Goal: Task Accomplishment & Management: Use online tool/utility

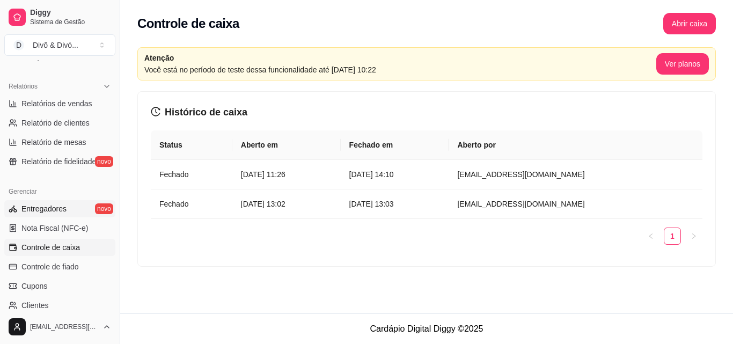
scroll to position [376, 0]
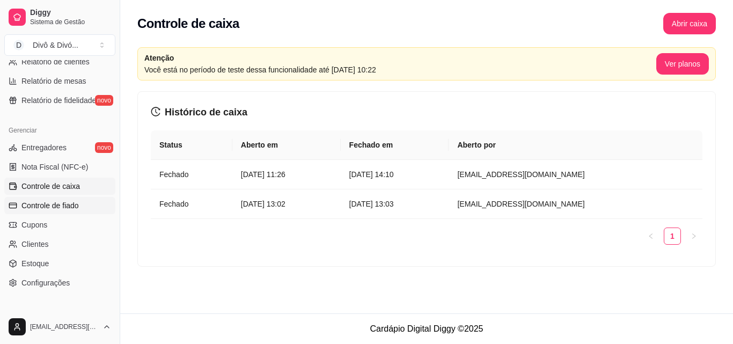
click at [68, 210] on span "Controle de fiado" at bounding box center [49, 205] width 57 height 11
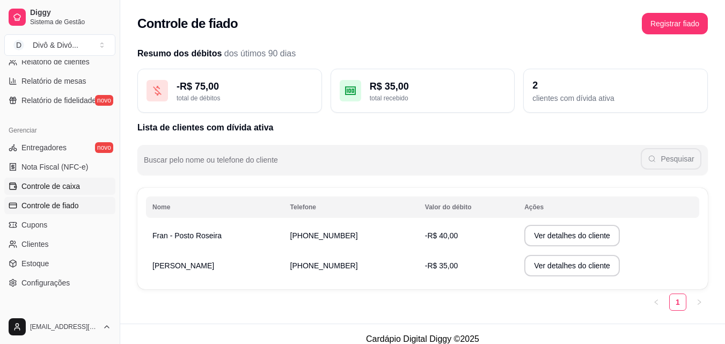
click at [62, 192] on link "Controle de caixa" at bounding box center [59, 186] width 111 height 17
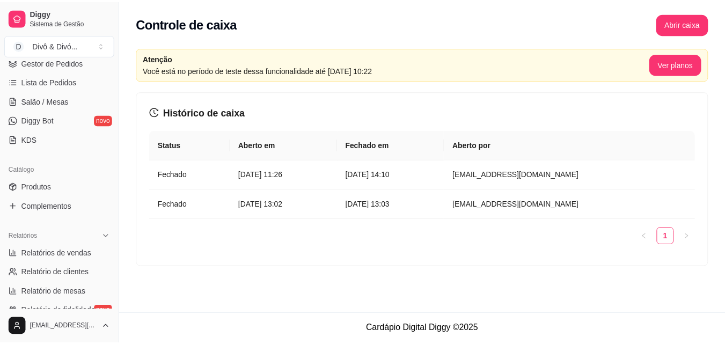
scroll to position [161, 0]
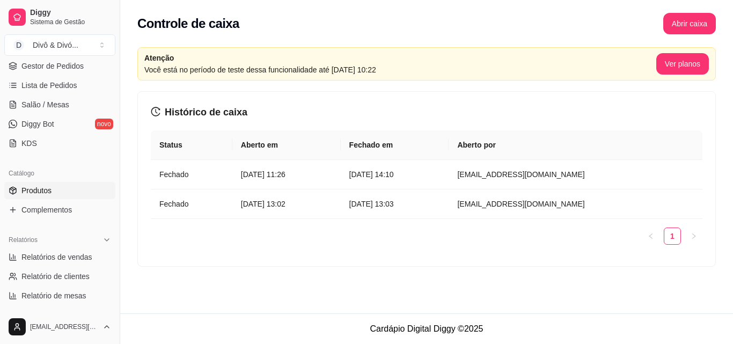
click at [42, 194] on span "Produtos" at bounding box center [36, 190] width 30 height 11
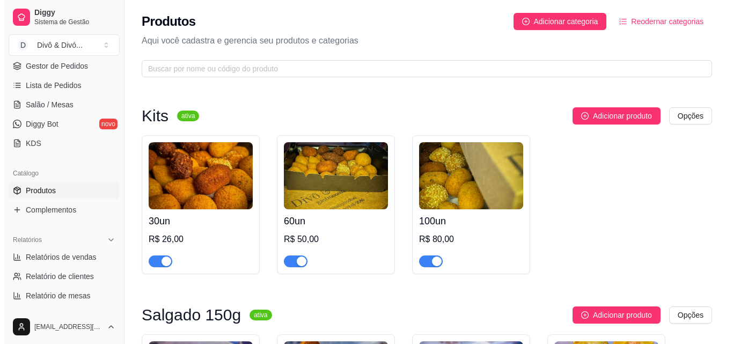
scroll to position [54, 0]
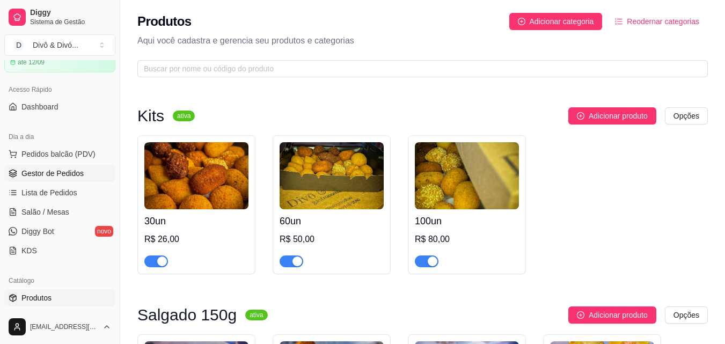
click at [52, 180] on link "Gestor de Pedidos" at bounding box center [59, 173] width 111 height 17
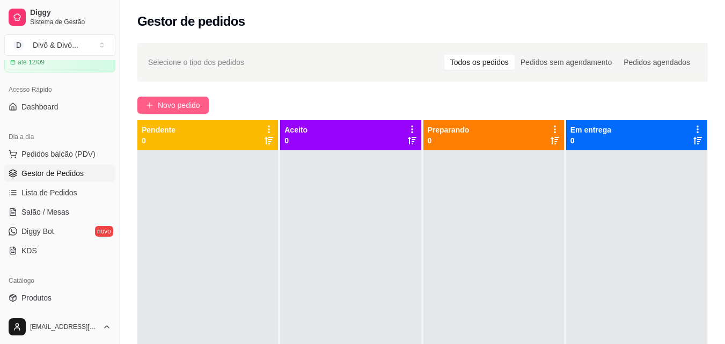
click at [163, 108] on span "Novo pedido" at bounding box center [179, 105] width 42 height 12
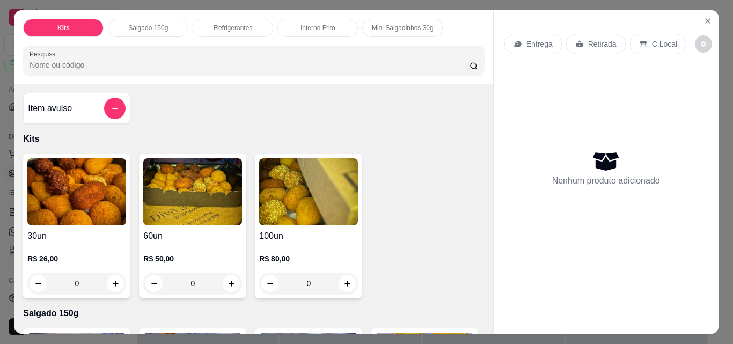
click at [199, 233] on h4 "60un" at bounding box center [192, 236] width 99 height 13
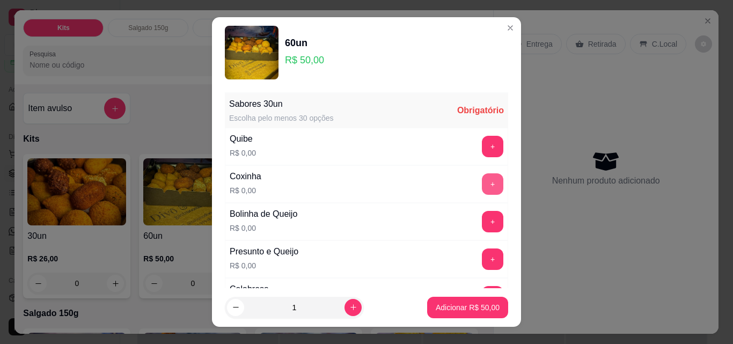
click at [482, 182] on button "+" at bounding box center [492, 183] width 21 height 21
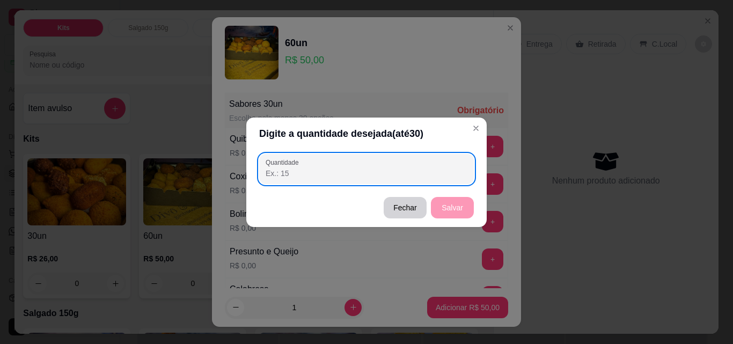
click at [406, 181] on div "Quantidade" at bounding box center [366, 169] width 215 height 30
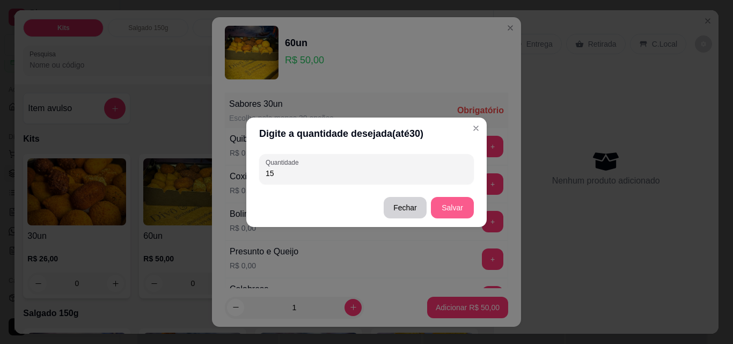
type input "15"
click at [458, 210] on button "Salvar" at bounding box center [452, 207] width 42 height 21
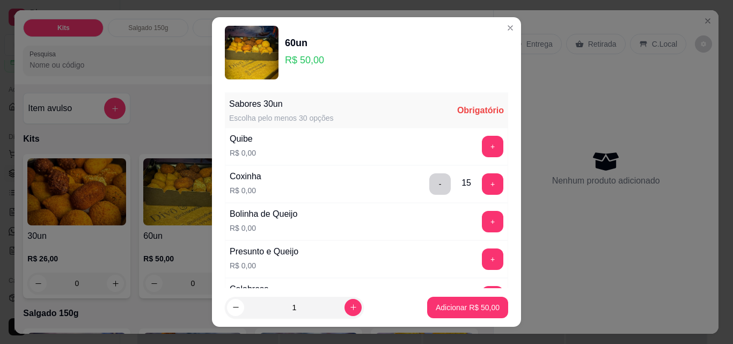
scroll to position [54, 0]
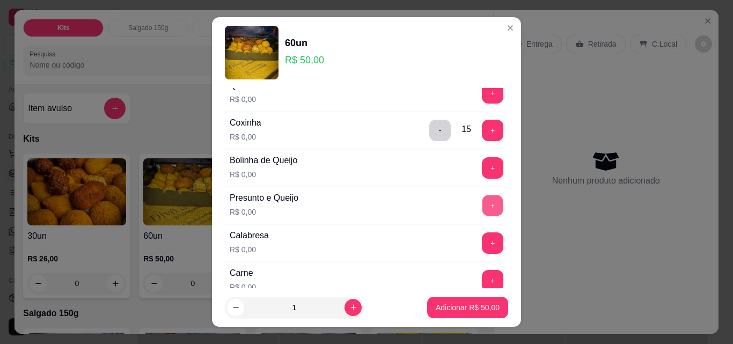
click at [482, 206] on button "+" at bounding box center [492, 205] width 21 height 21
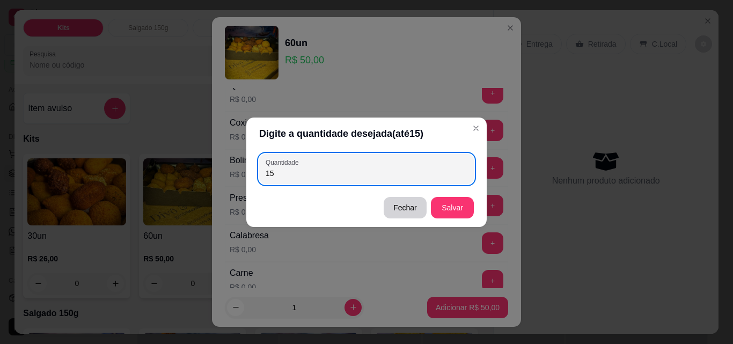
type input "15"
click at [466, 203] on button "Salvar" at bounding box center [452, 207] width 43 height 21
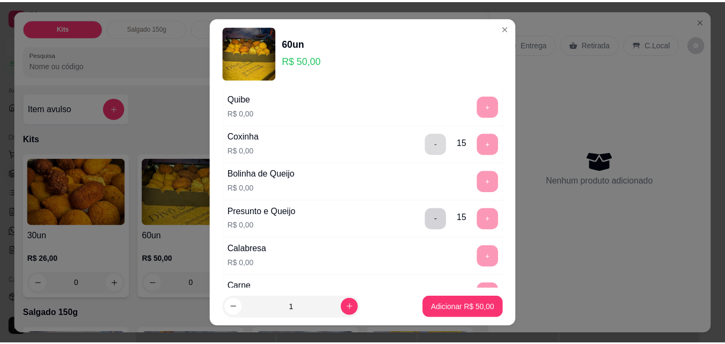
scroll to position [38, 0]
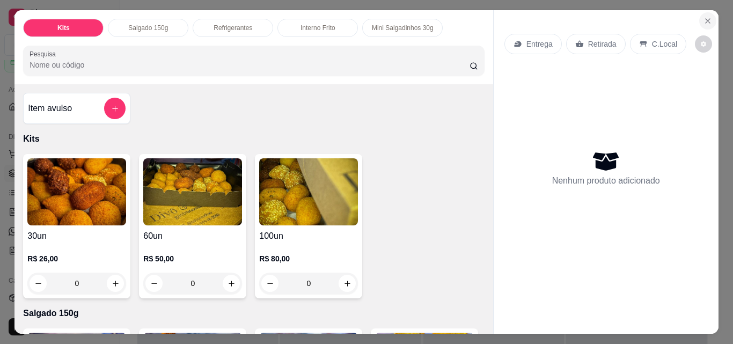
click at [699, 23] on button "Close" at bounding box center [707, 20] width 17 height 17
